Goal: Task Accomplishment & Management: Use online tool/utility

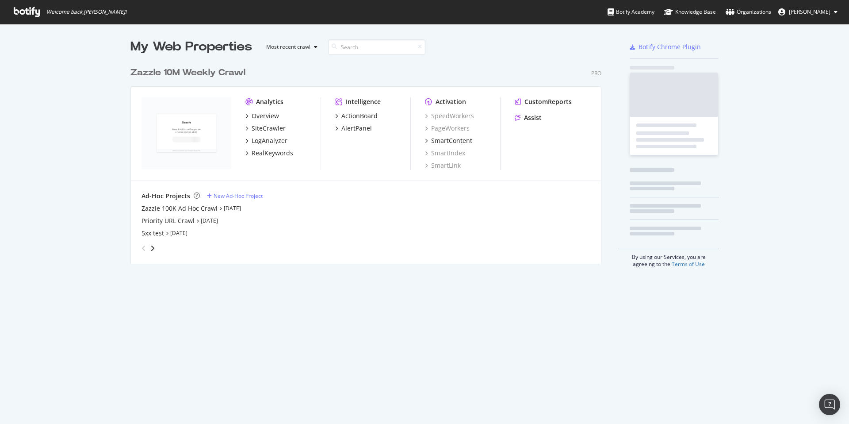
scroll to position [208, 478]
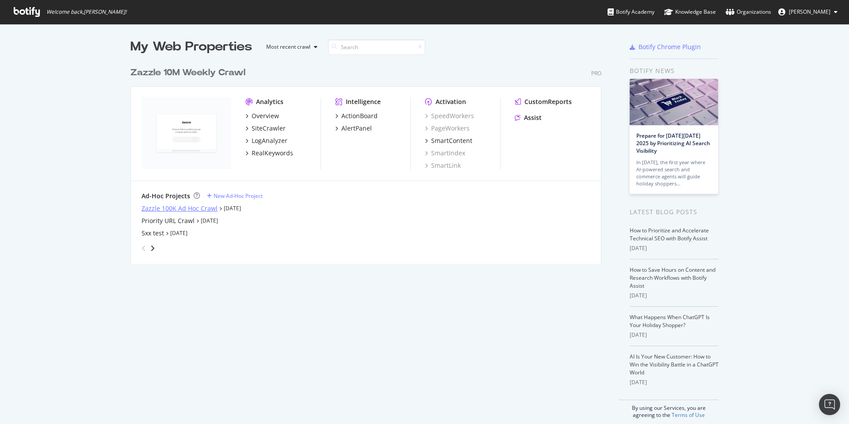
click at [207, 207] on div "Zazzle 100K Ad Hoc Crawl" at bounding box center [180, 208] width 76 height 9
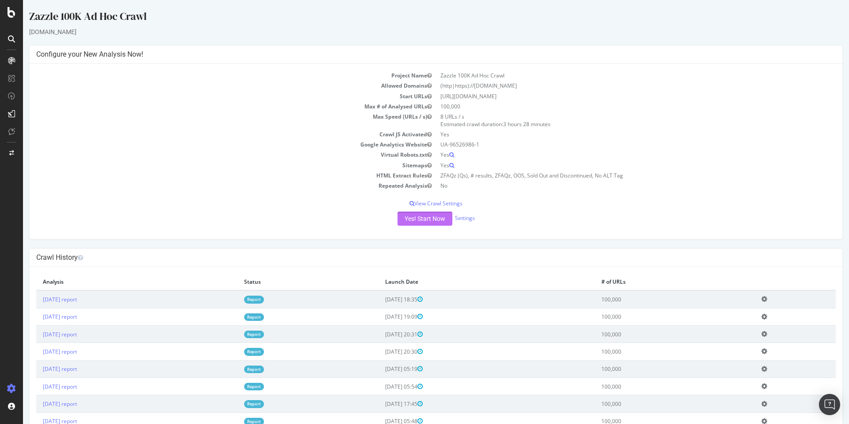
click at [412, 225] on button "Yes! Start Now" at bounding box center [425, 218] width 55 height 14
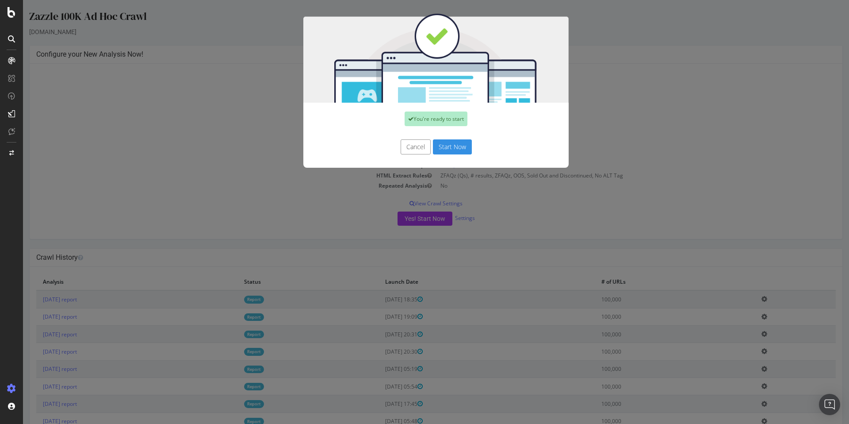
click at [451, 146] on button "Start Now" at bounding box center [452, 146] width 39 height 15
